Goal: Information Seeking & Learning: Learn about a topic

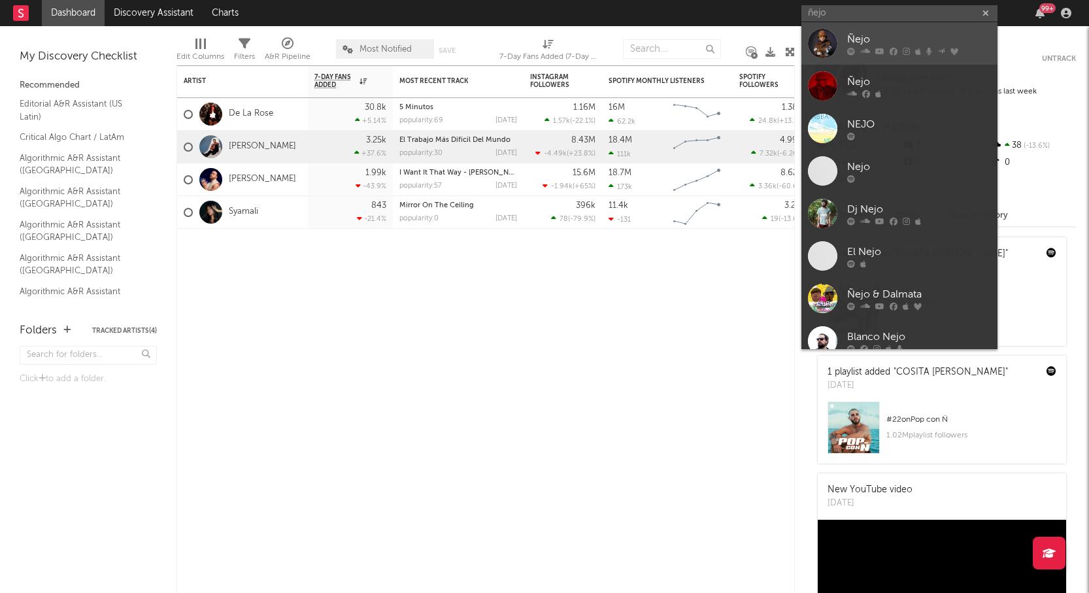
type input "ñejo"
click at [864, 51] on icon at bounding box center [865, 51] width 10 height 8
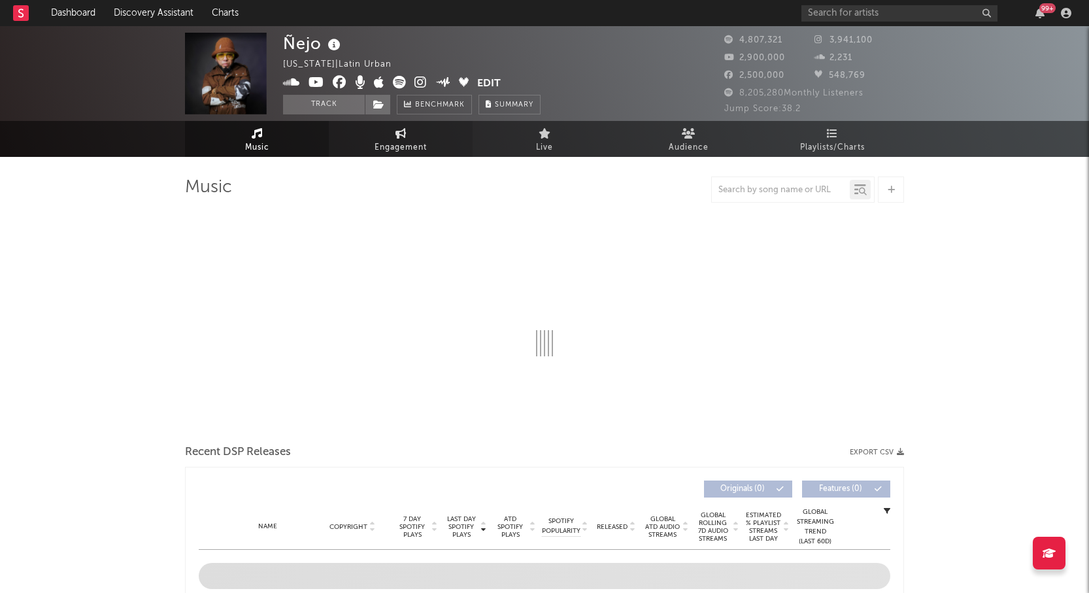
click at [410, 151] on span "Engagement" at bounding box center [400, 148] width 52 height 16
select select "1w"
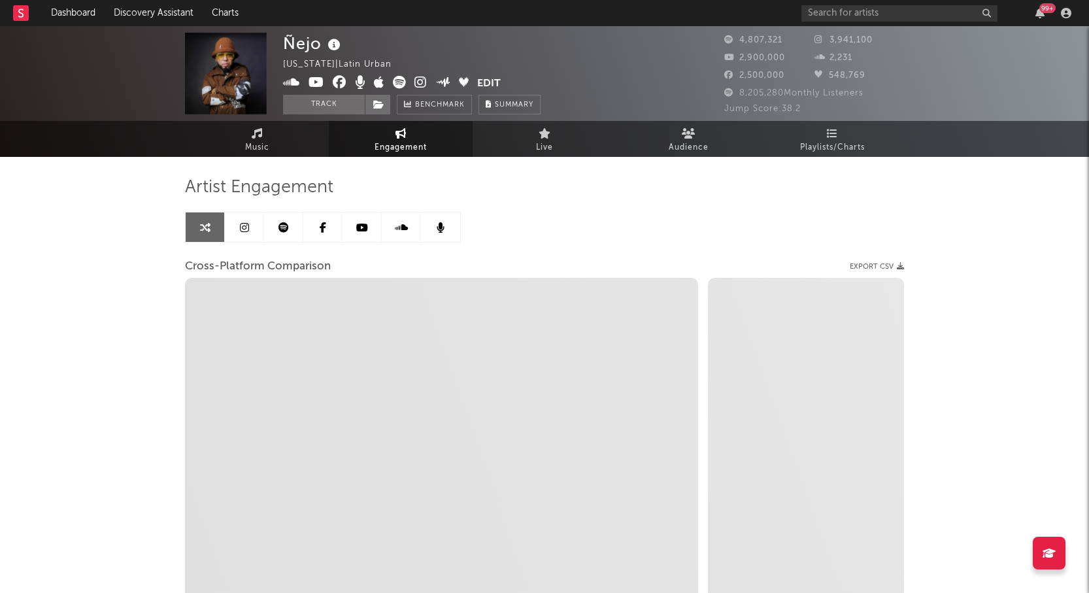
click at [247, 229] on icon at bounding box center [244, 227] width 9 height 10
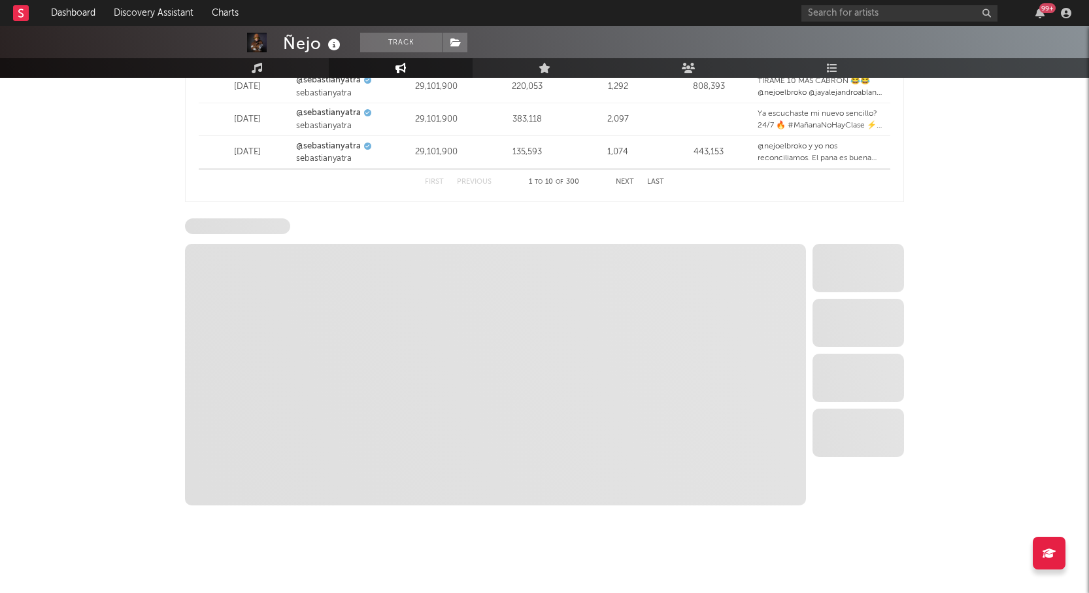
scroll to position [1699, 0]
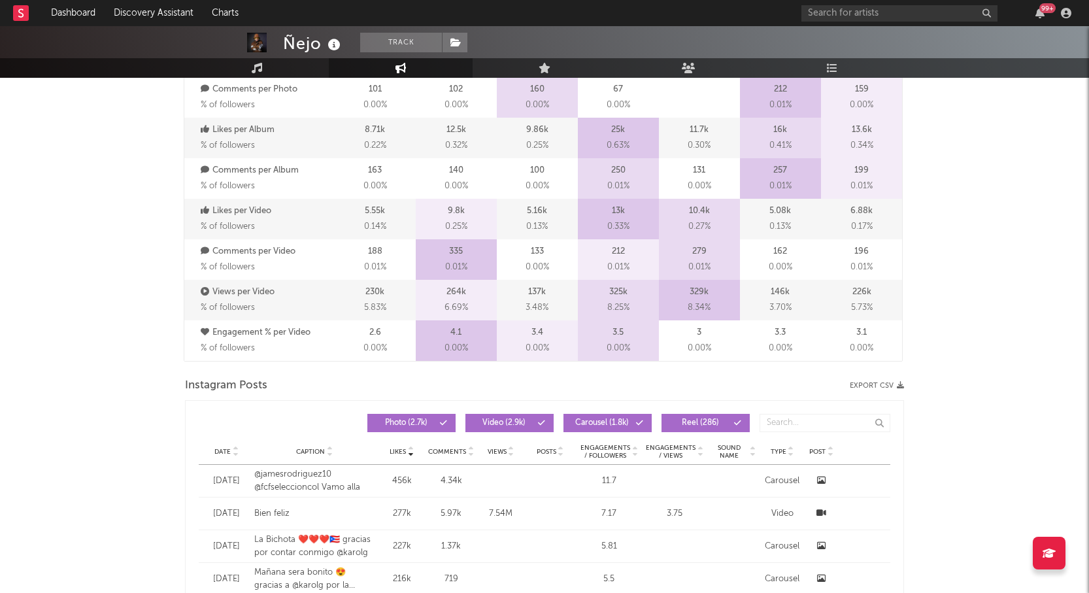
select select "6m"
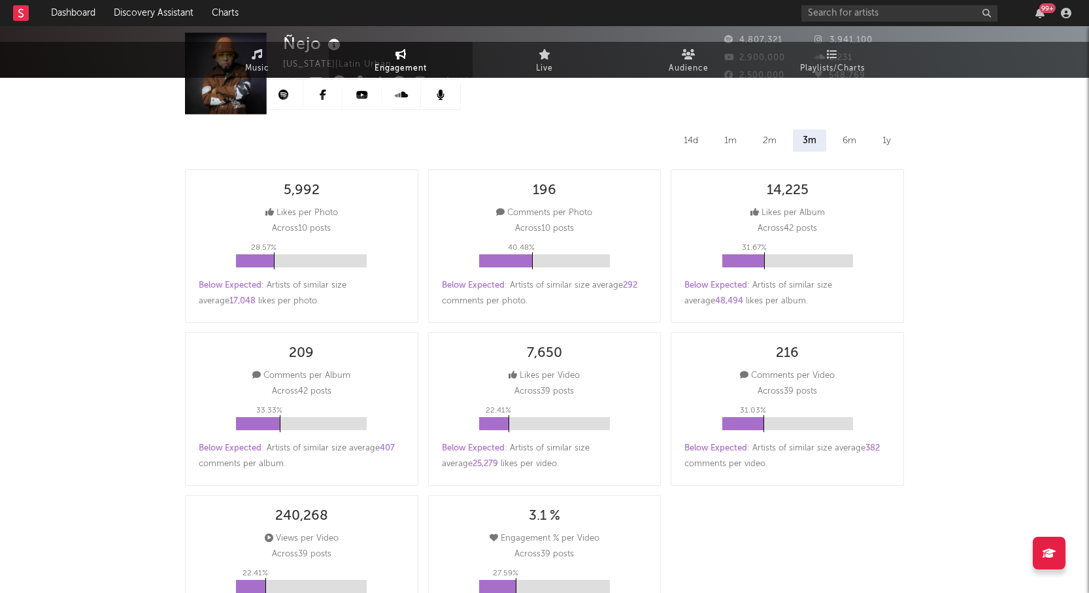
scroll to position [0, 0]
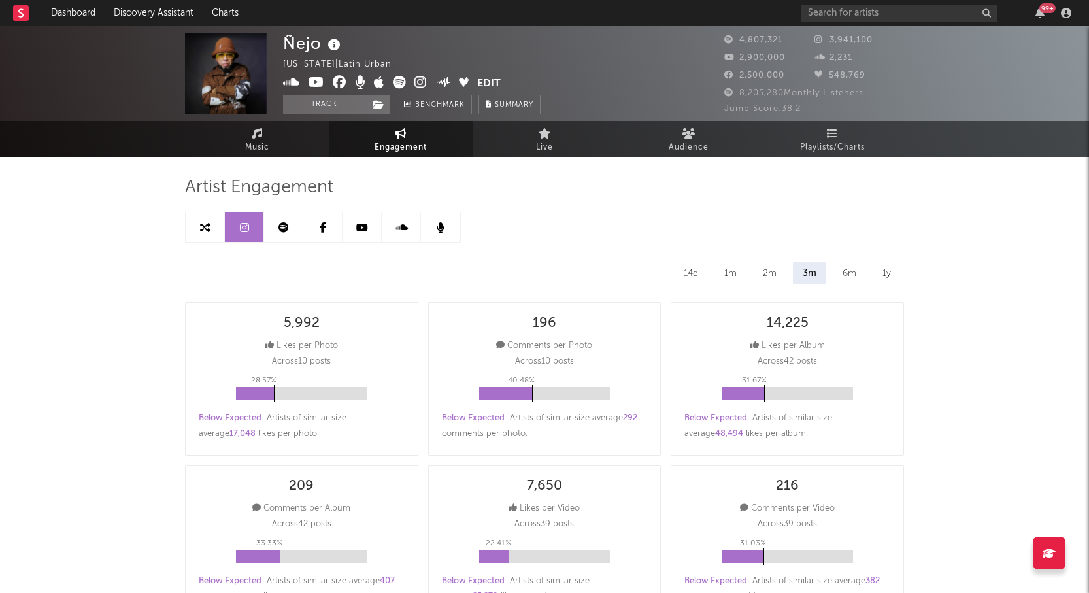
click at [287, 226] on icon at bounding box center [283, 227] width 10 height 10
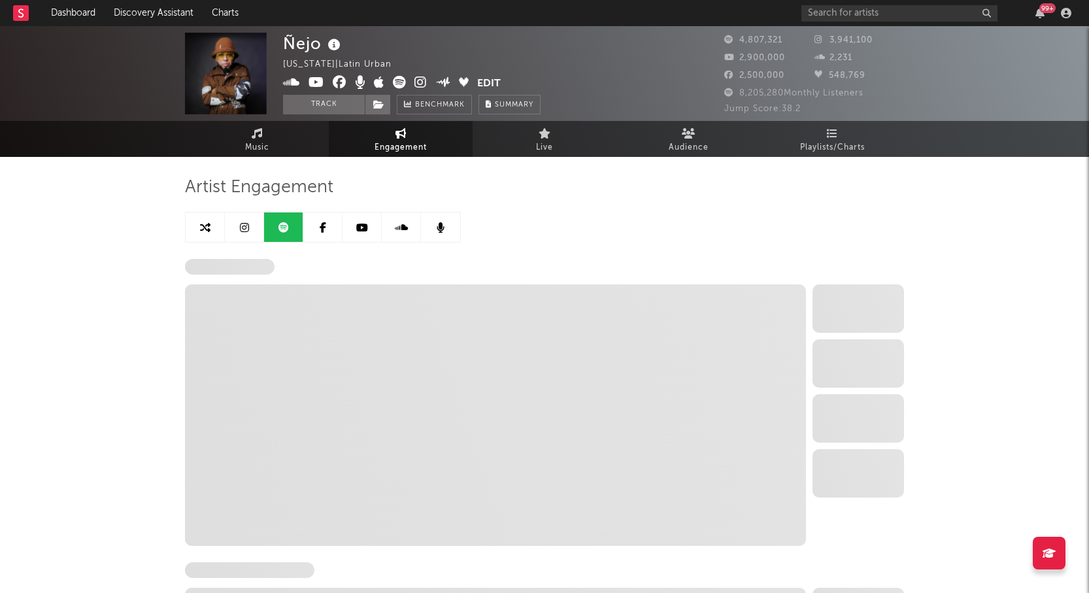
select select "6m"
select select "1w"
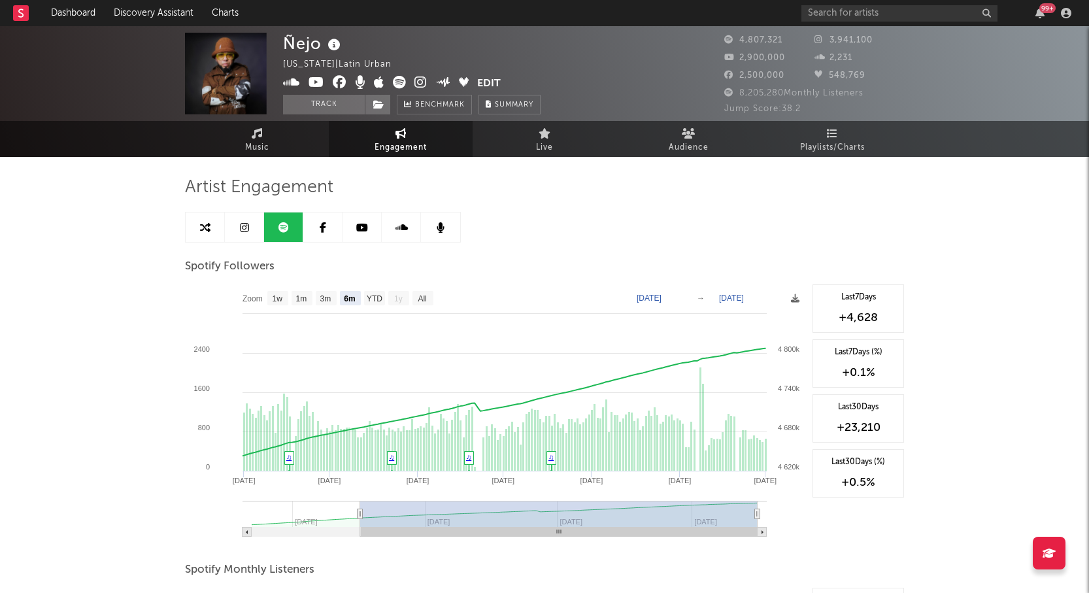
click at [262, 131] on icon at bounding box center [257, 133] width 11 height 10
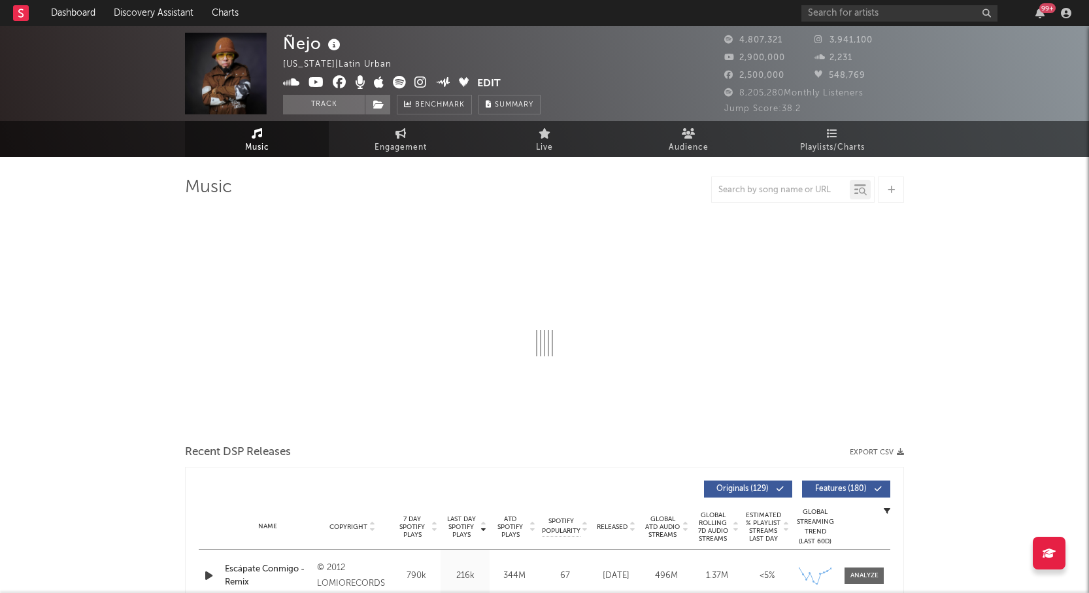
select select "6m"
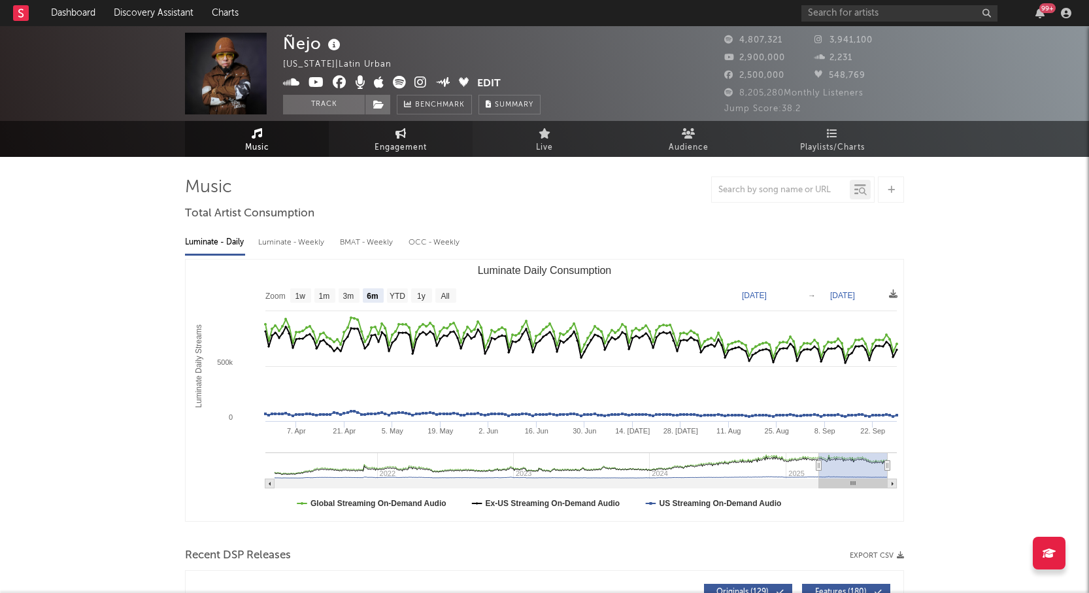
click at [373, 137] on link "Engagement" at bounding box center [401, 139] width 144 height 36
select select "1w"
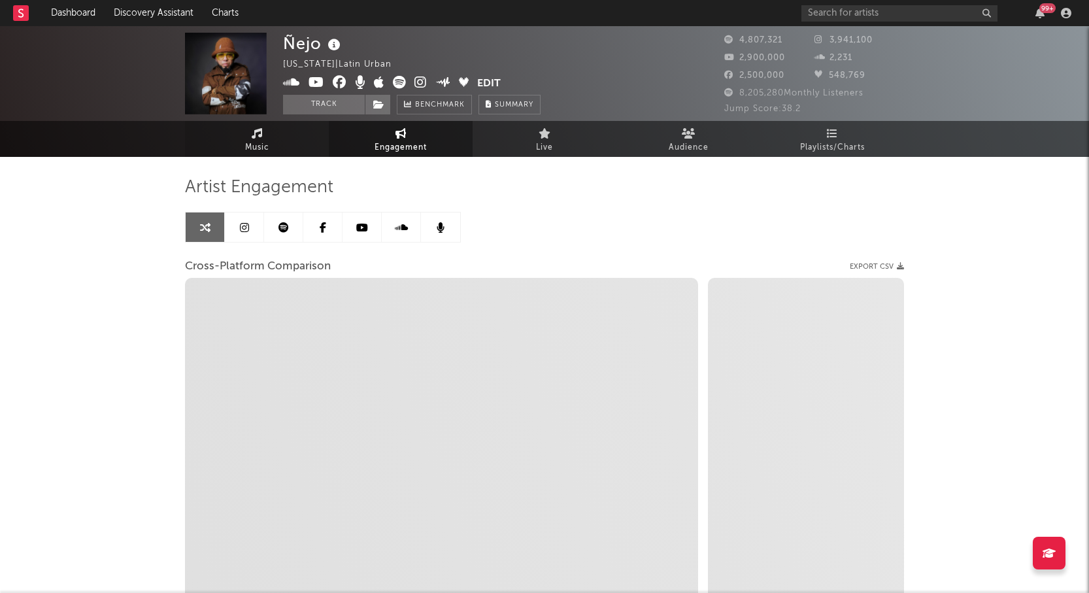
click at [250, 144] on span "Music" at bounding box center [257, 148] width 24 height 16
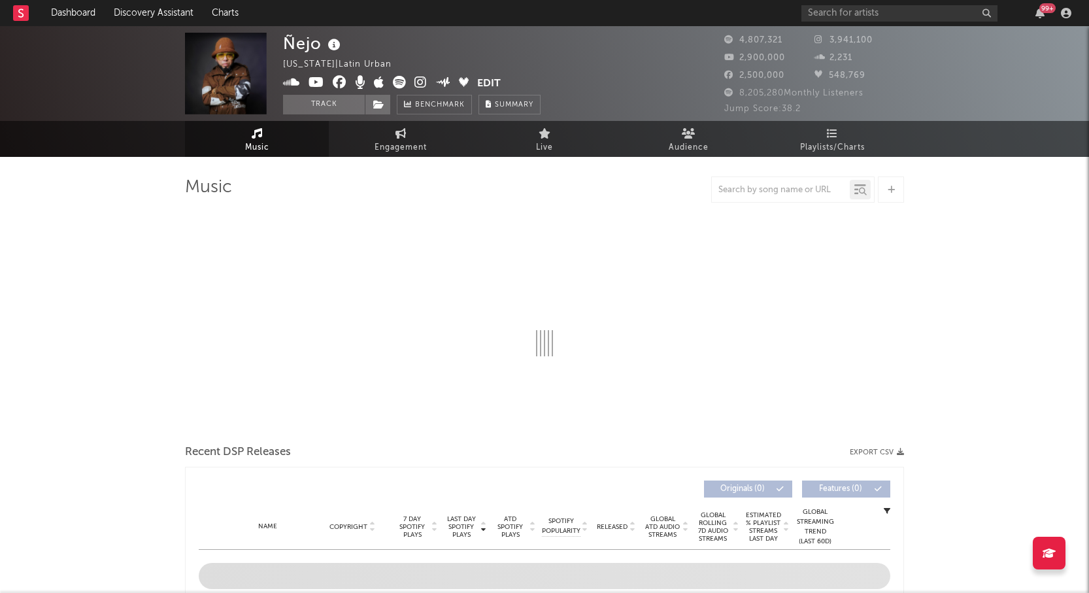
select select "6m"
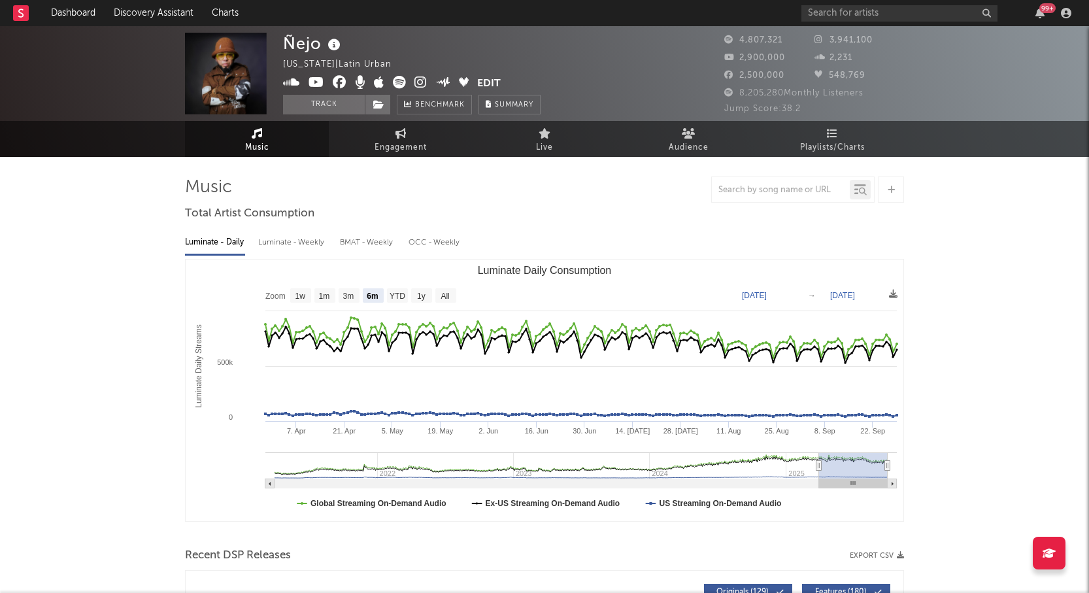
click at [610, 188] on div at bounding box center [544, 189] width 719 height 26
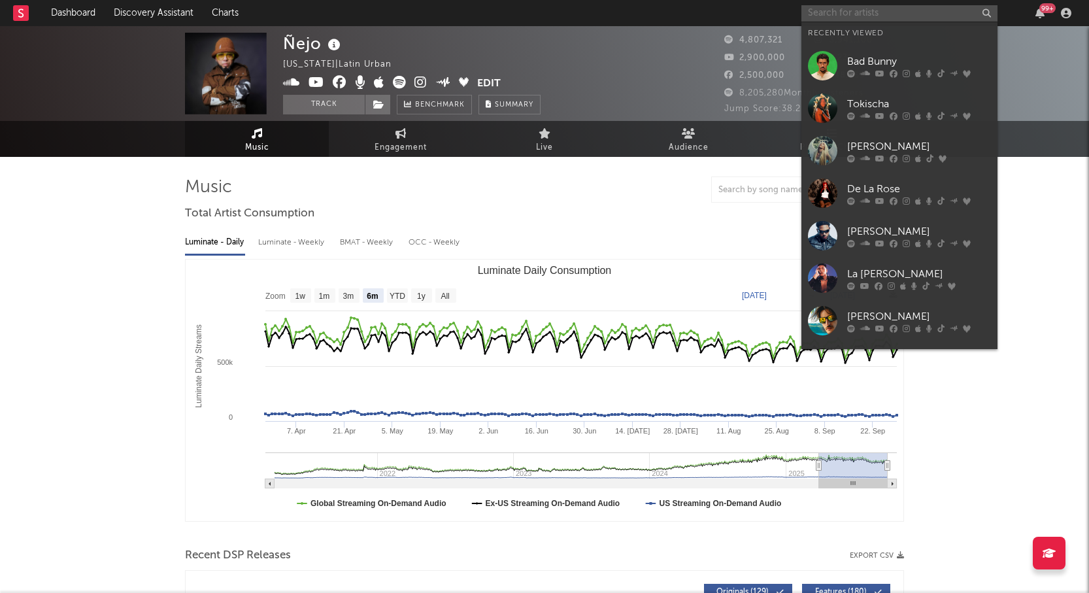
click at [831, 7] on input "text" at bounding box center [899, 13] width 196 height 16
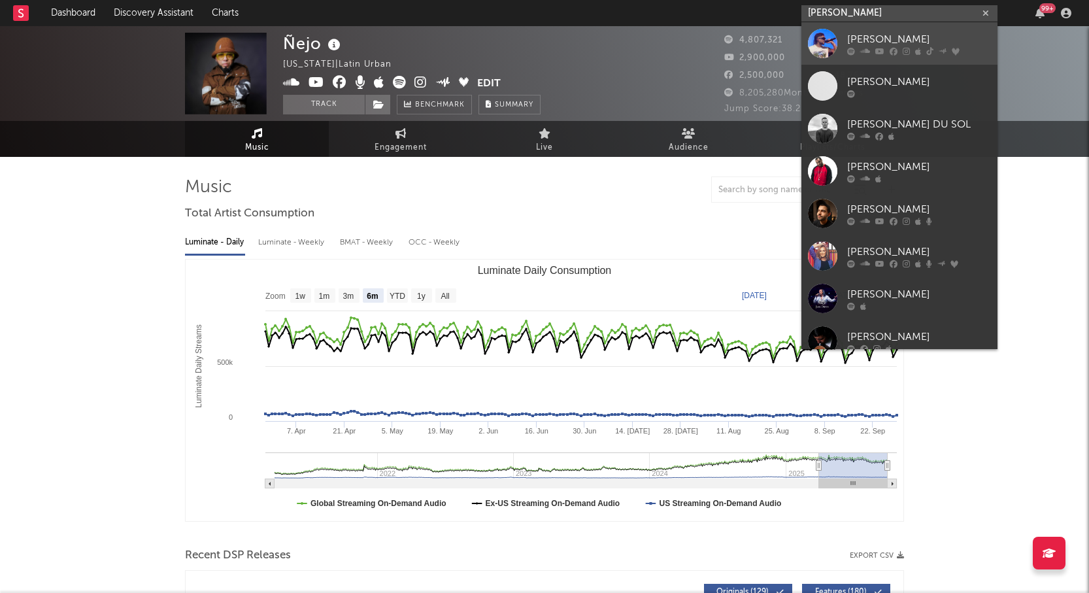
type input "[PERSON_NAME]"
click at [858, 48] on div at bounding box center [919, 51] width 144 height 8
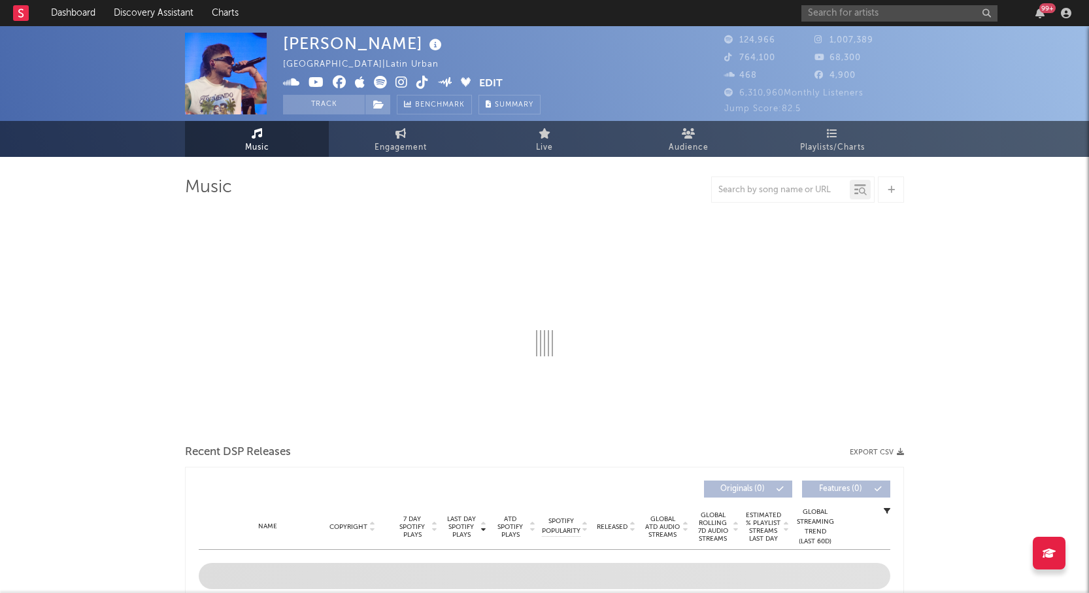
select select "6m"
